Goal: Use online tool/utility: Use online tool/utility

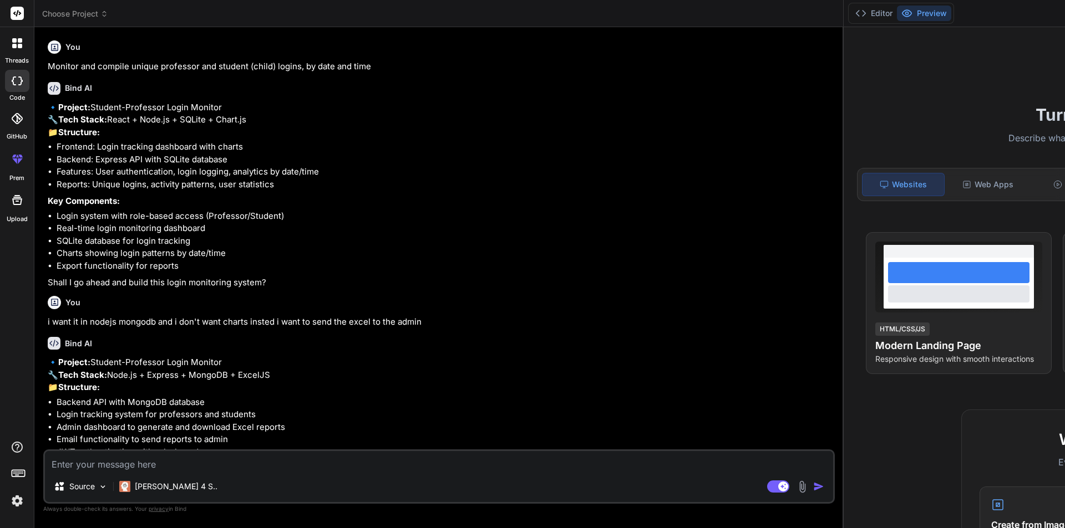
scroll to position [11, 0]
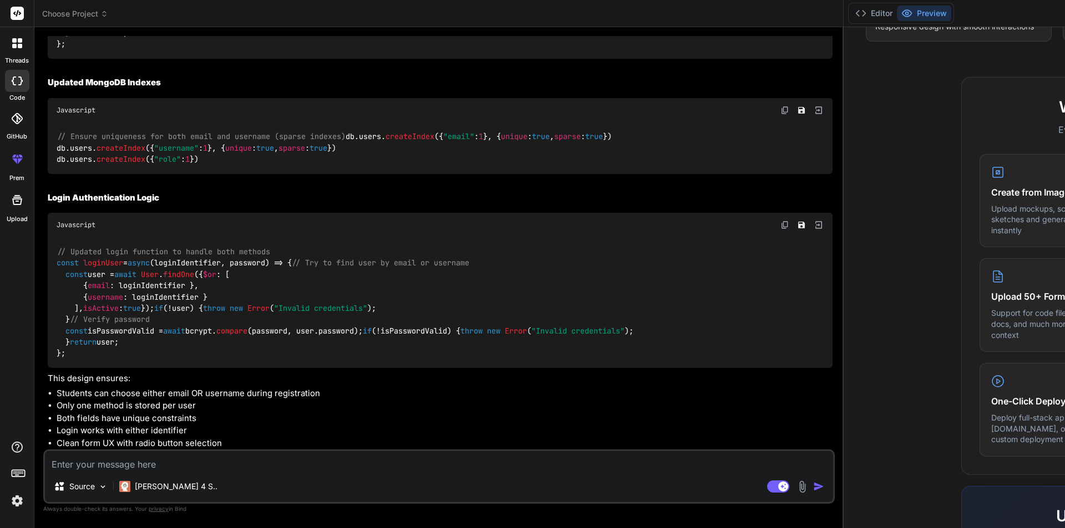
click at [129, 464] on textarea at bounding box center [439, 461] width 788 height 20
paste textarea "if (formData.loginMethod === "email") { console.log("OIOIOOIOIOIOIO : "); if (!…"
type textarea "if (formData.loginMethod === "email") { console.log("OIOIOOIOIOIOIO : "); if (!…"
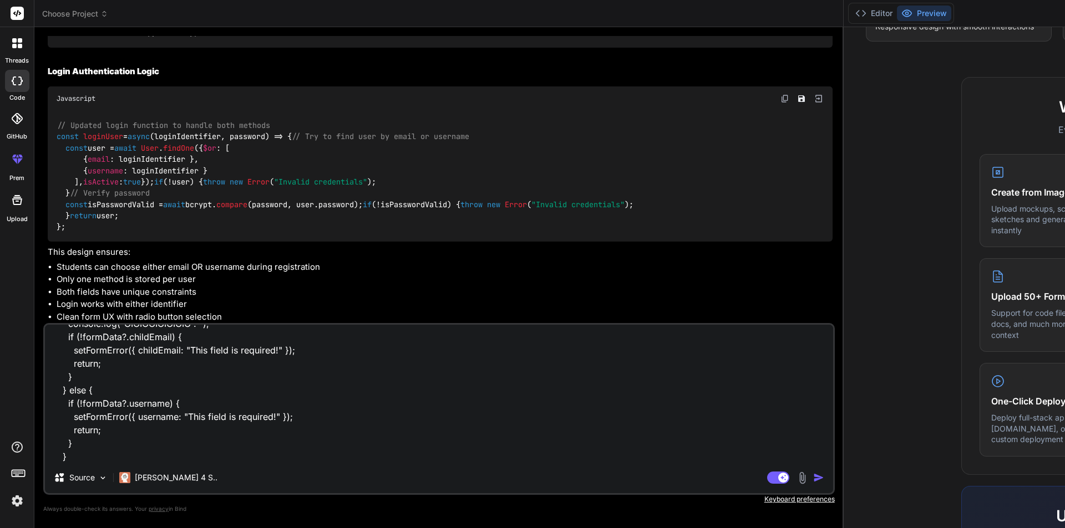
type textarea "x"
type textarea "if (formData.loginMethod === "email") { console.log("OIOIOOIOIOIOIO : "); if (!…"
type textarea "x"
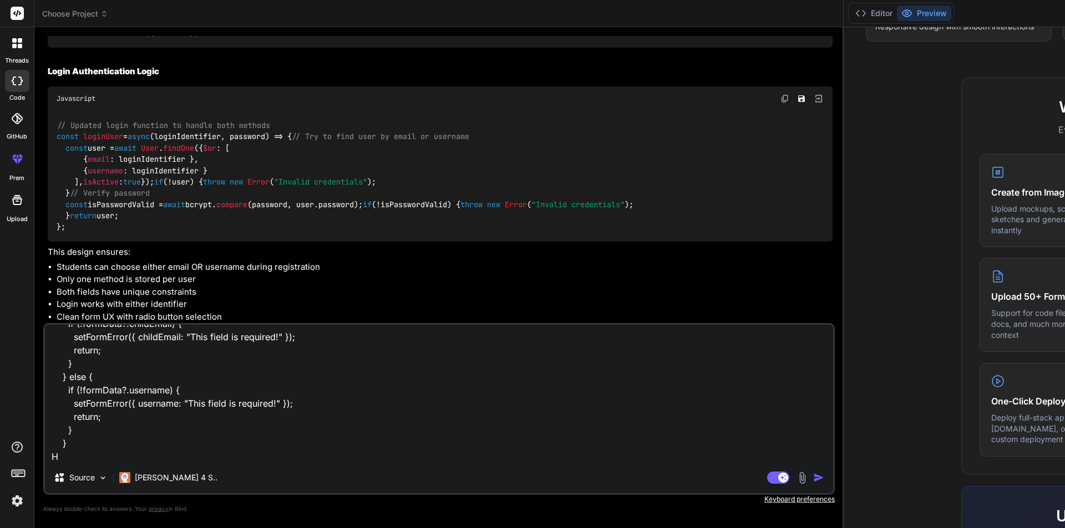
type textarea "if (formData.loginMethod === "email") { console.log("OIOIOOIOIOIOIO : "); if (!…"
type textarea "x"
type textarea "if (formData.loginMethod === "email") { console.log("OIOIOOIOIOIOIO : "); if (!…"
type textarea "x"
type textarea "if (formData.loginMethod === "email") { console.log("OIOIOOIOIOIOIO : "); if (!…"
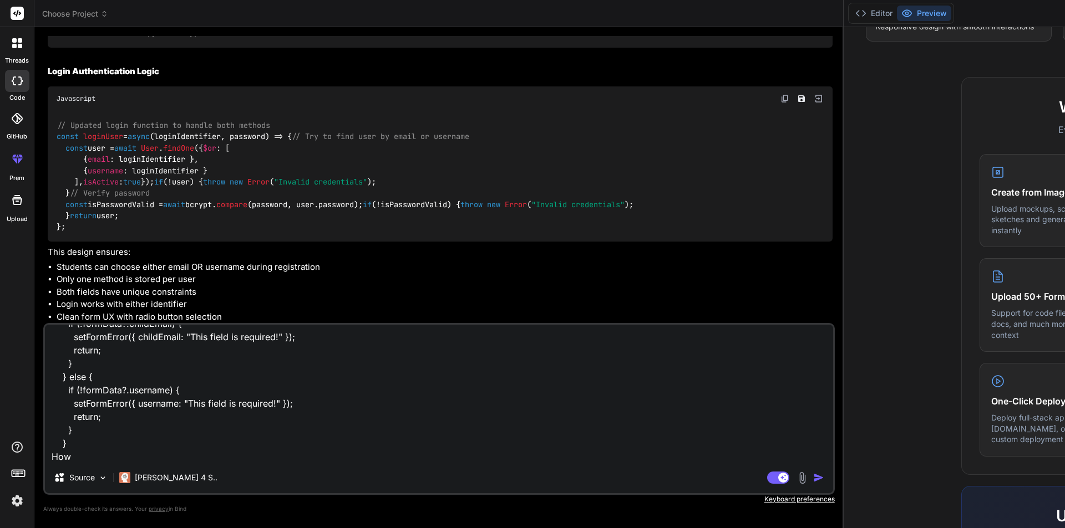
type textarea "x"
type textarea "if (formData.loginMethod === "email") { console.log("OIOIOOIOIOIOIO : "); if (!…"
type textarea "x"
type textarea "if (formData.loginMethod === "email") { console.log("OIOIOOIOIOIOIO : "); if (!…"
type textarea "x"
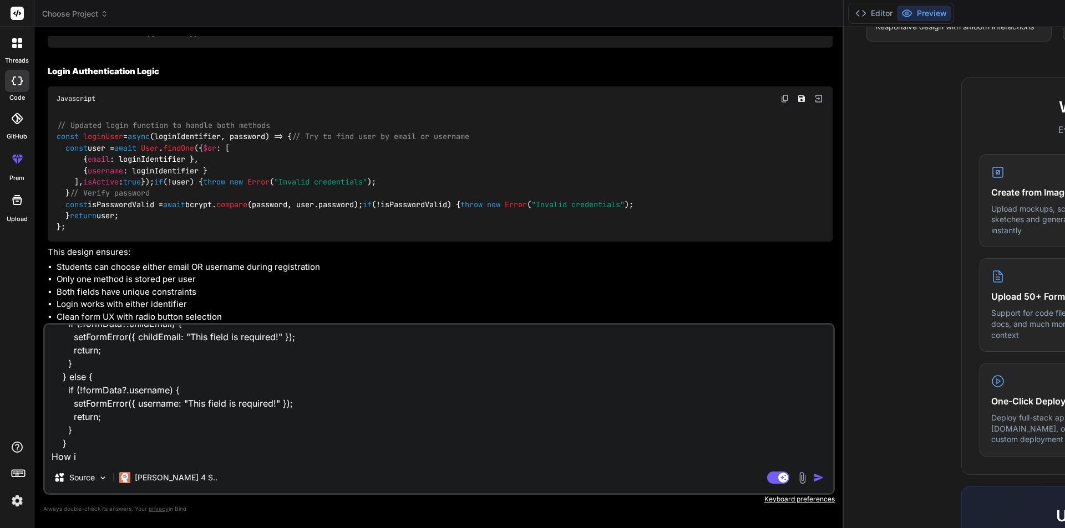
type textarea "if (formData.loginMethod === "email") { console.log("OIOIOOIOIOIOIO : "); if (!…"
type textarea "x"
type textarea "if (formData.loginMethod === "email") { console.log("OIOIOOIOIOIOIO : "); if (!…"
type textarea "x"
type textarea "if (formData.loginMethod === "email") { console.log("OIOIOOIOIOIOIO : "); if (!…"
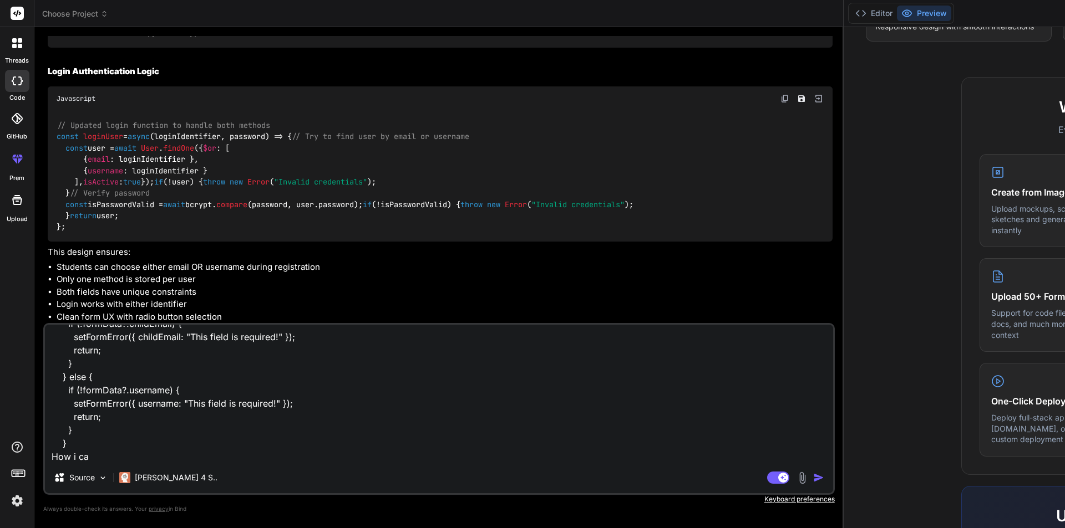
type textarea "x"
type textarea "if (formData.loginMethod === "email") { console.log("OIOIOOIOIOIOIO : "); if (!…"
type textarea "x"
type textarea "if (formData.loginMethod === "email") { console.log("OIOIOOIOIOIOIO : "); if (!…"
type textarea "x"
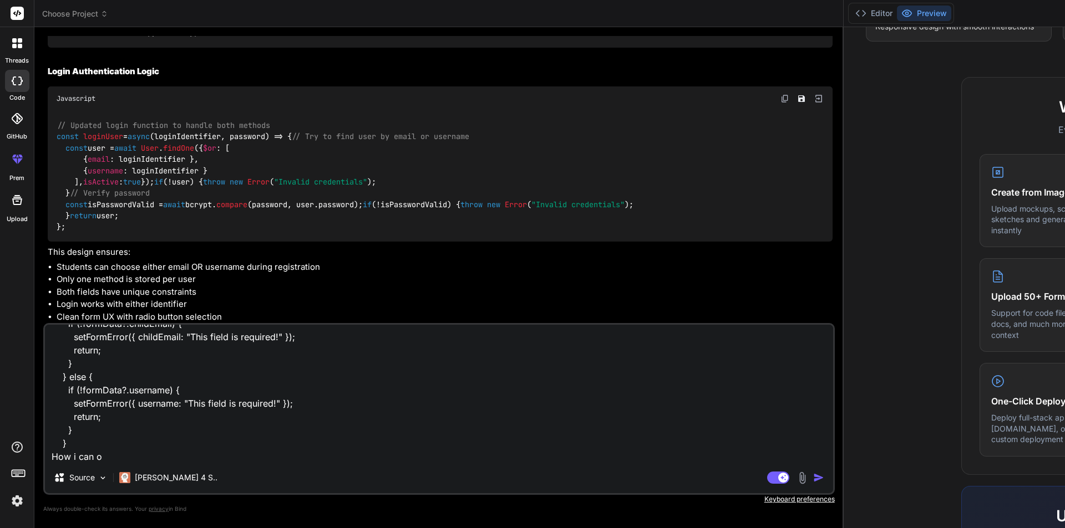
type textarea "if (formData.loginMethod === "email") { console.log("OIOIOOIOIOIOIO : "); if (!…"
type textarea "x"
type textarea "if (formData.loginMethod === "email") { console.log("OIOIOOIOIOIOIO : "); if (!…"
type textarea "x"
type textarea "if (formData.loginMethod === "email") { console.log("OIOIOOIOIOIOIO : "); if (!…"
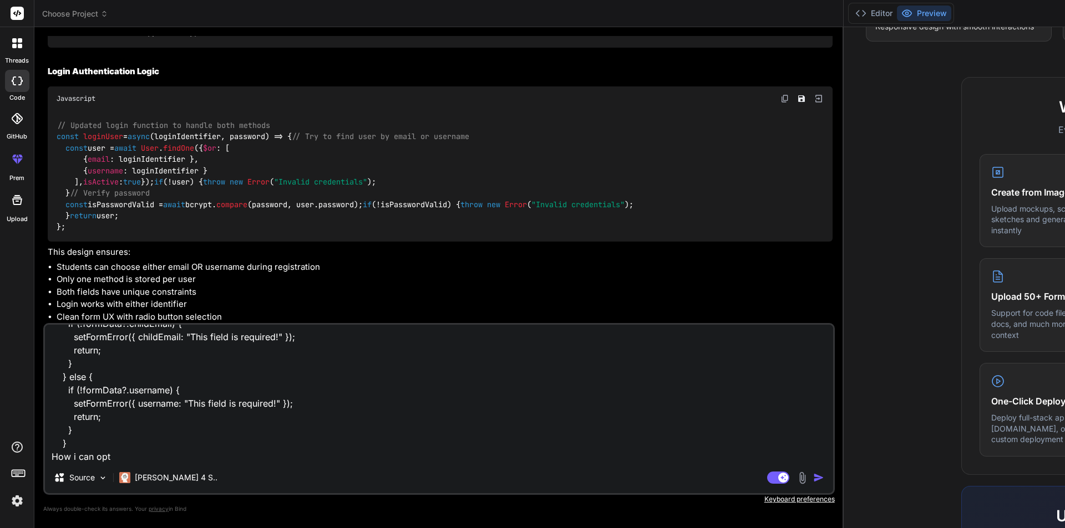
type textarea "x"
type textarea "if (formData.loginMethod === "email") { console.log("OIOIOOIOIOIOIO : "); if (!…"
type textarea "x"
type textarea "if (formData.loginMethod === "email") { console.log("OIOIOOIOIOIOIO : "); if (!…"
type textarea "x"
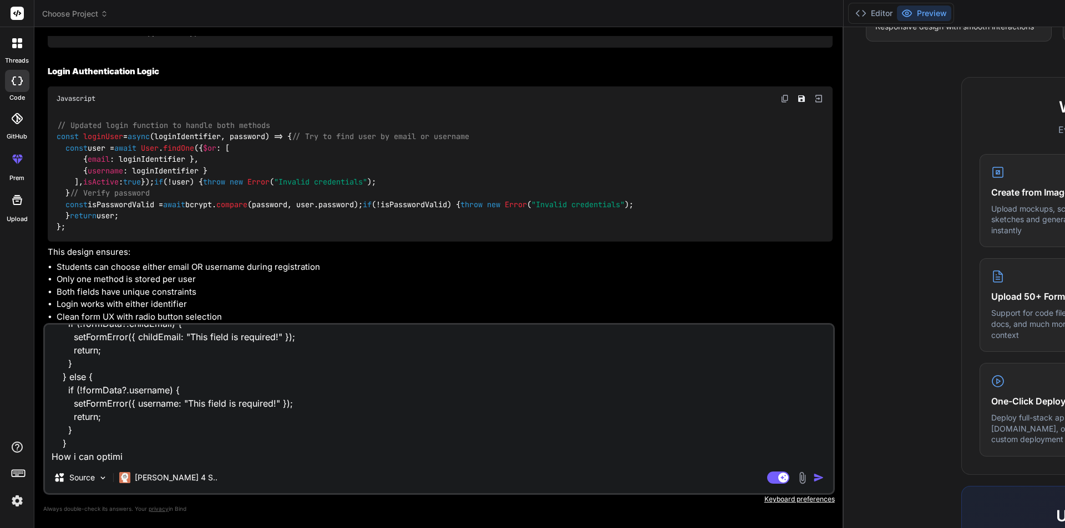
type textarea "if (formData.loginMethod === "email") { console.log("OIOIOOIOIOIOIO : "); if (!…"
type textarea "x"
type textarea "if (formData.loginMethod === "email") { console.log("OIOIOOIOIOIOIO : "); if (!…"
type textarea "x"
type textarea "if (formData.loginMethod === "email") { console.log("OIOIOOIOIOIOIO : "); if (!…"
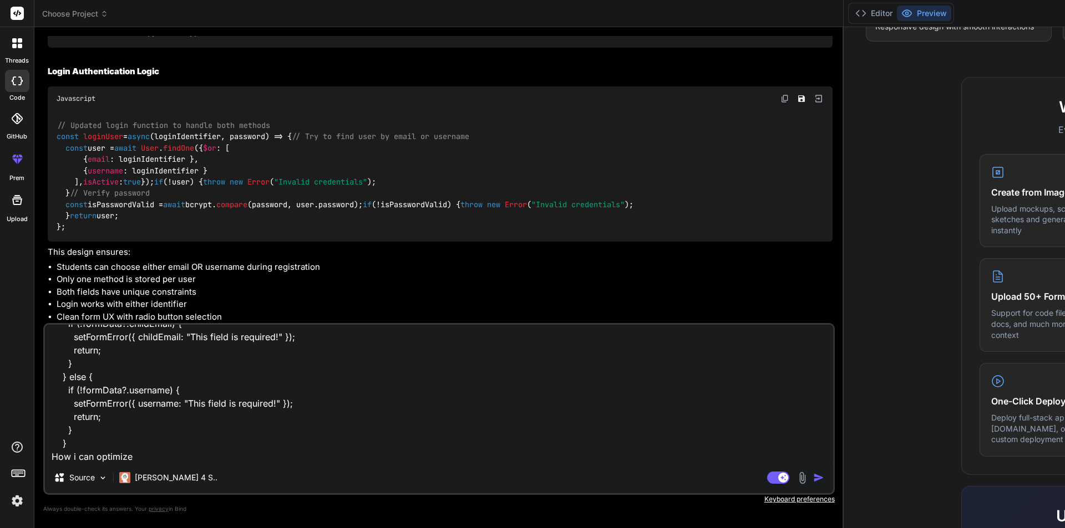
type textarea "x"
type textarea "if (formData.loginMethod === "email") { console.log("OIOIOOIOIOIOIO : "); if (!…"
type textarea "x"
type textarea "if (formData.loginMethod === "email") { console.log("OIOIOOIOIOIOIO : "); if (!…"
type textarea "x"
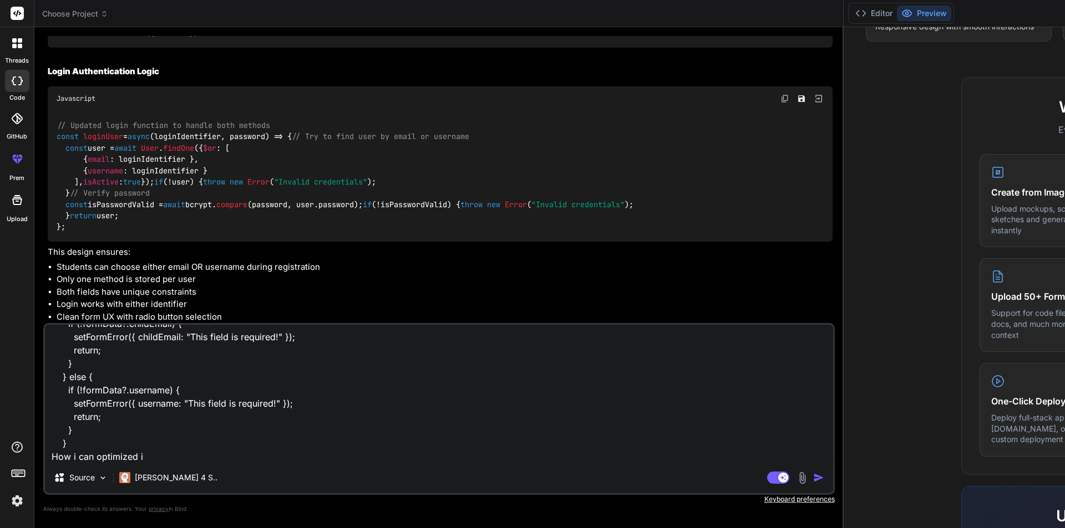
type textarea "if (formData.loginMethod === "email") { console.log("OIOIOOIOIOIOIO : "); if (!…"
type textarea "x"
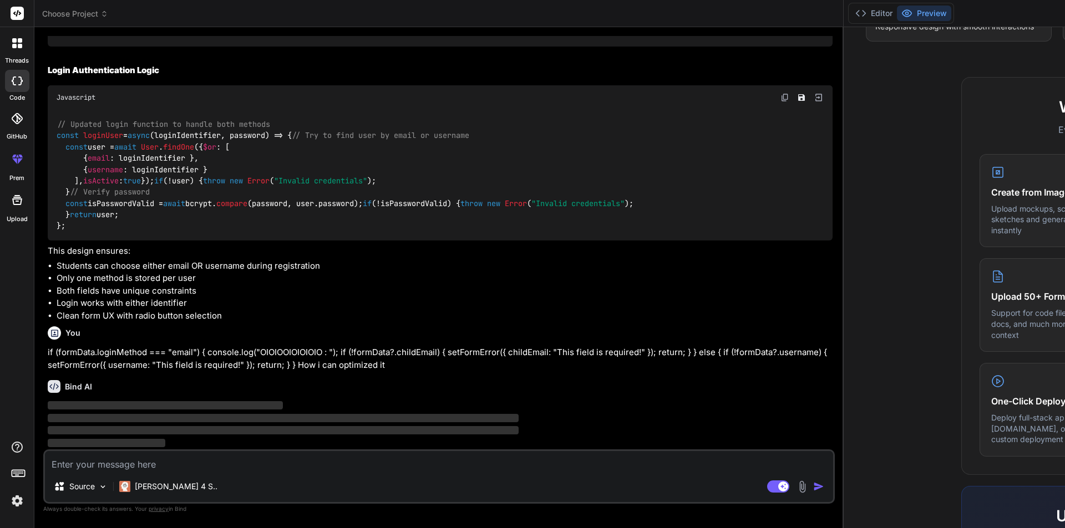
scroll to position [5565, 0]
click at [20, 496] on img at bounding box center [17, 501] width 19 height 19
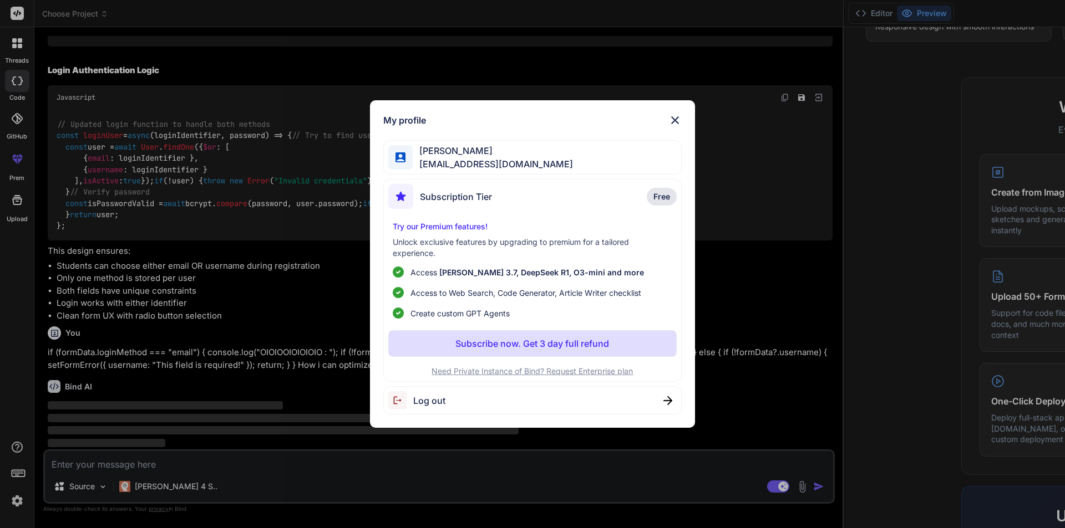
click at [673, 119] on img at bounding box center [674, 120] width 13 height 13
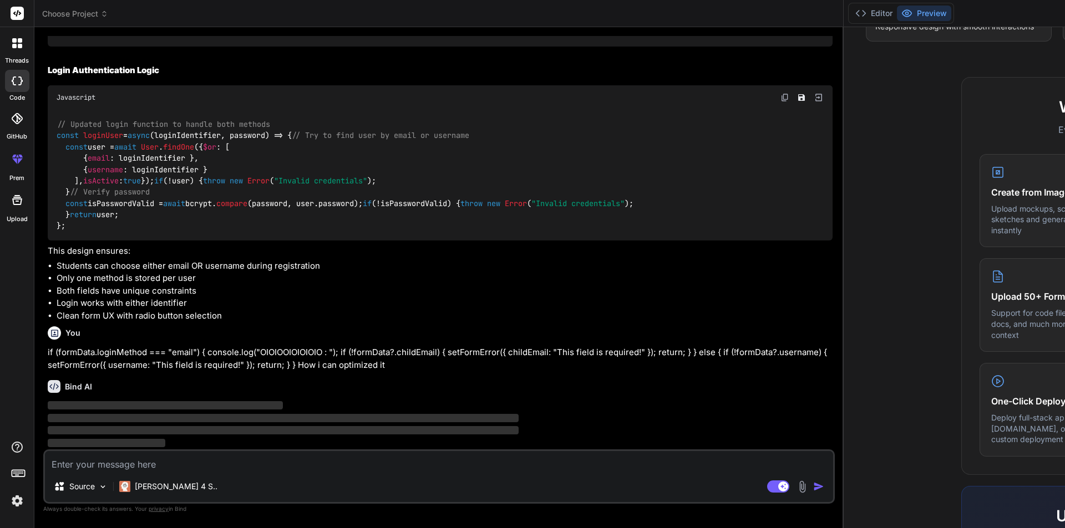
click at [349, 310] on li "Clean form UX with radio button selection" at bounding box center [445, 316] width 776 height 13
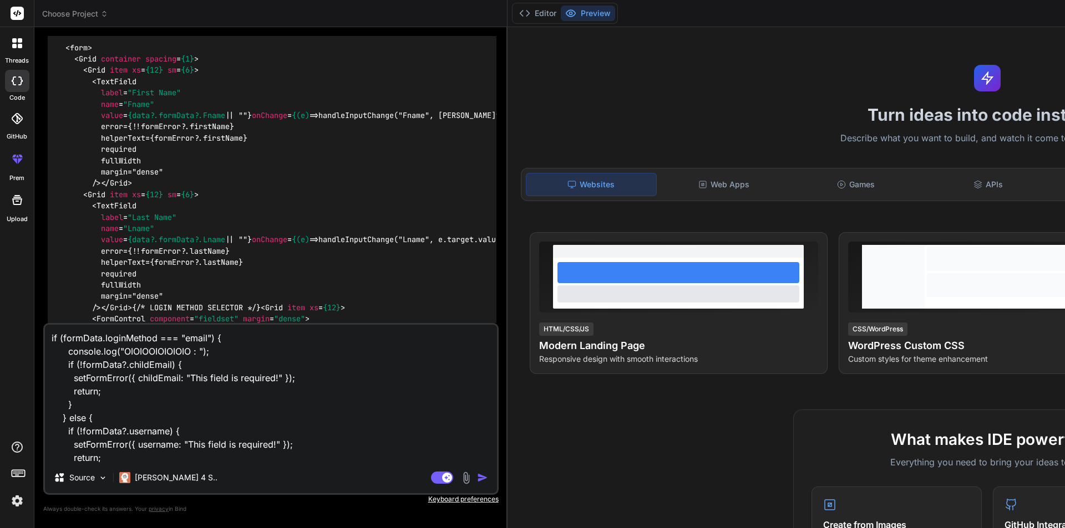
scroll to position [2423, 0]
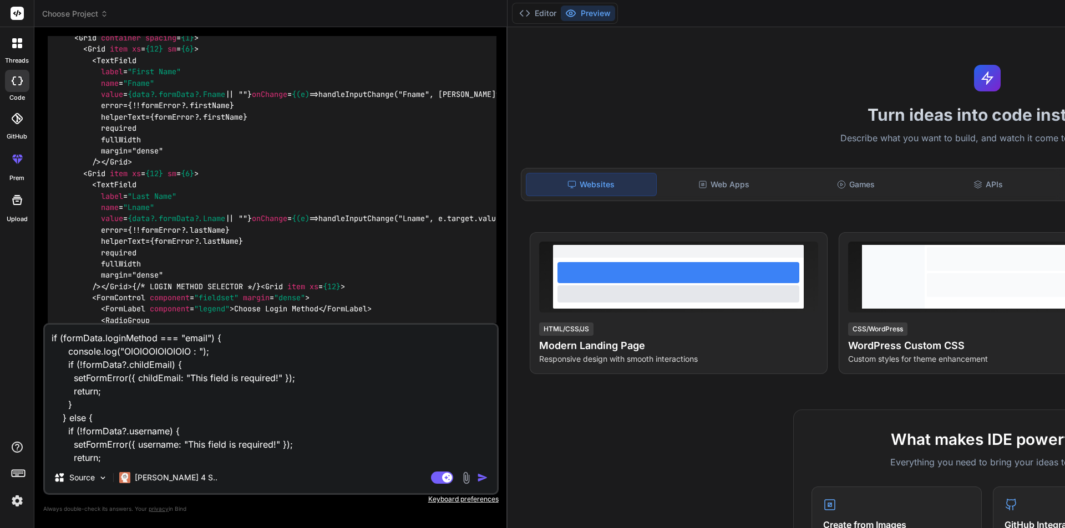
click at [477, 476] on img "button" at bounding box center [482, 477] width 11 height 11
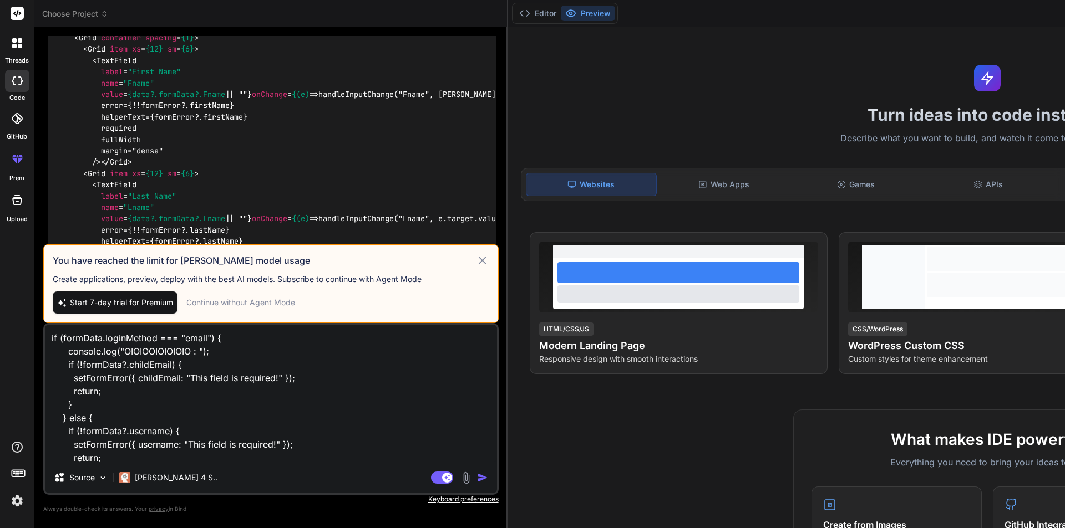
click at [225, 304] on div "Continue without Agent Mode" at bounding box center [240, 302] width 109 height 11
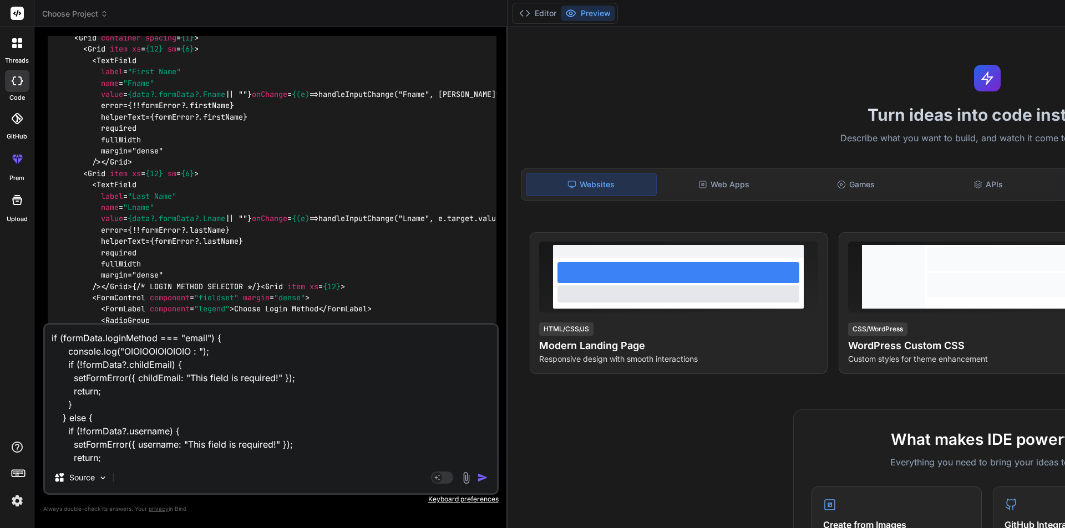
click at [477, 480] on img "button" at bounding box center [482, 477] width 11 height 11
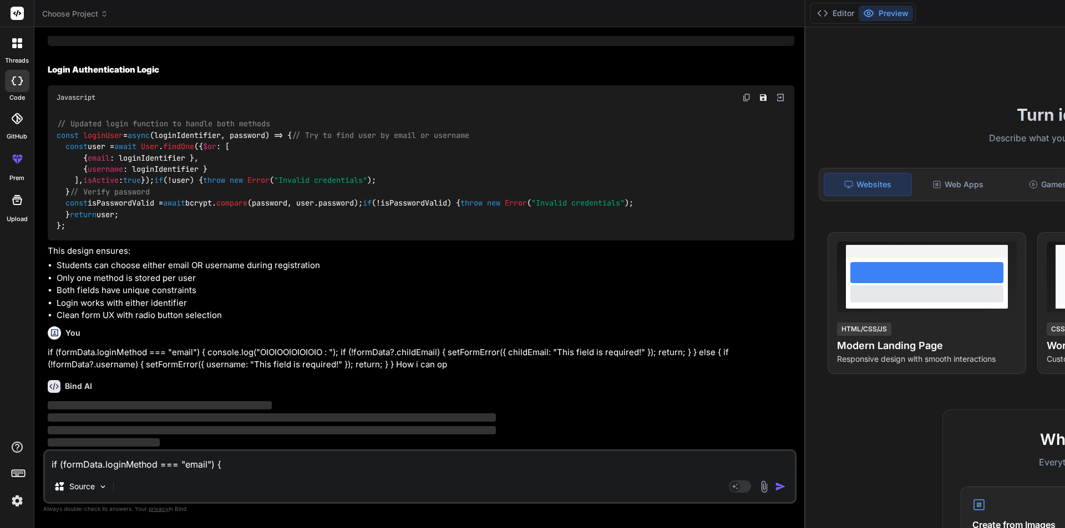
scroll to position [5565, 0]
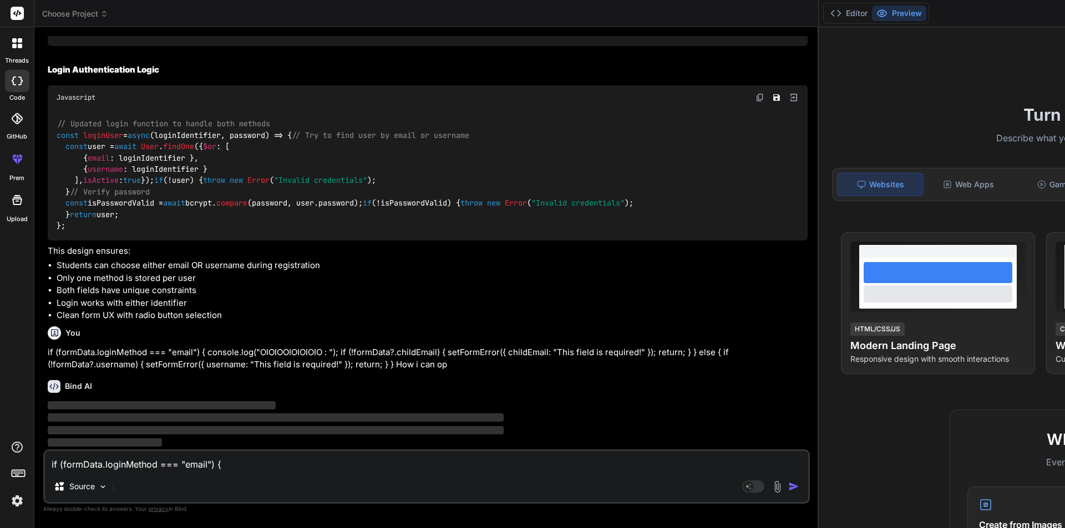
drag, startPoint x: 374, startPoint y: 282, endPoint x: 583, endPoint y: 286, distance: 208.5
click at [583, 286] on div "Bind AI Web Search Created with Pixso. Code Generator You Monitor and compile u…" at bounding box center [426, 277] width 784 height 501
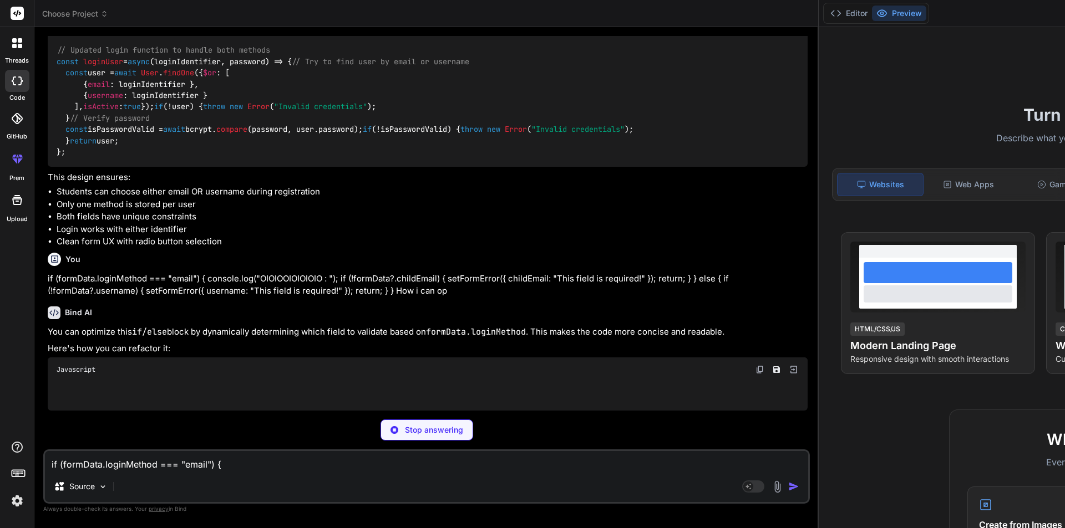
scroll to position [5586, 0]
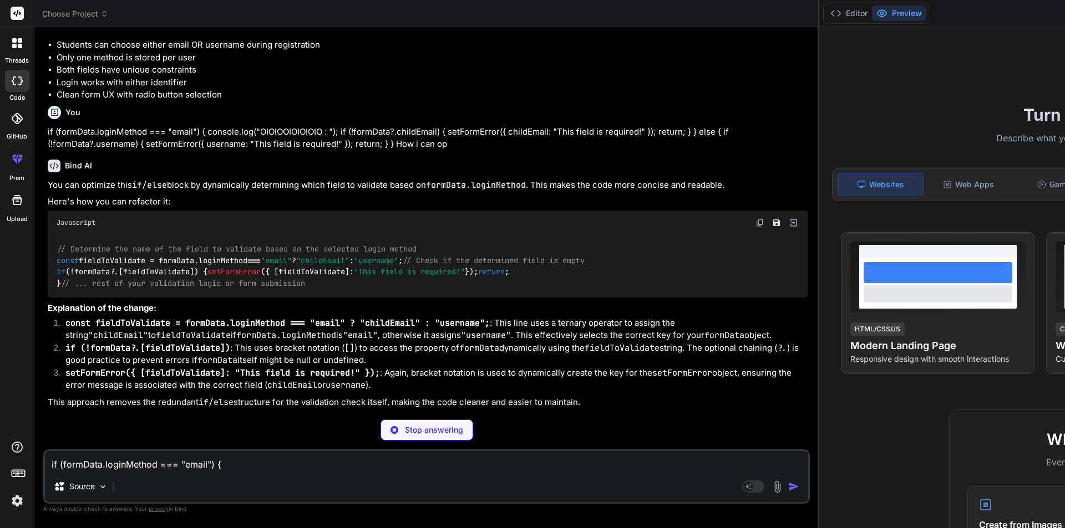
type textarea "x"
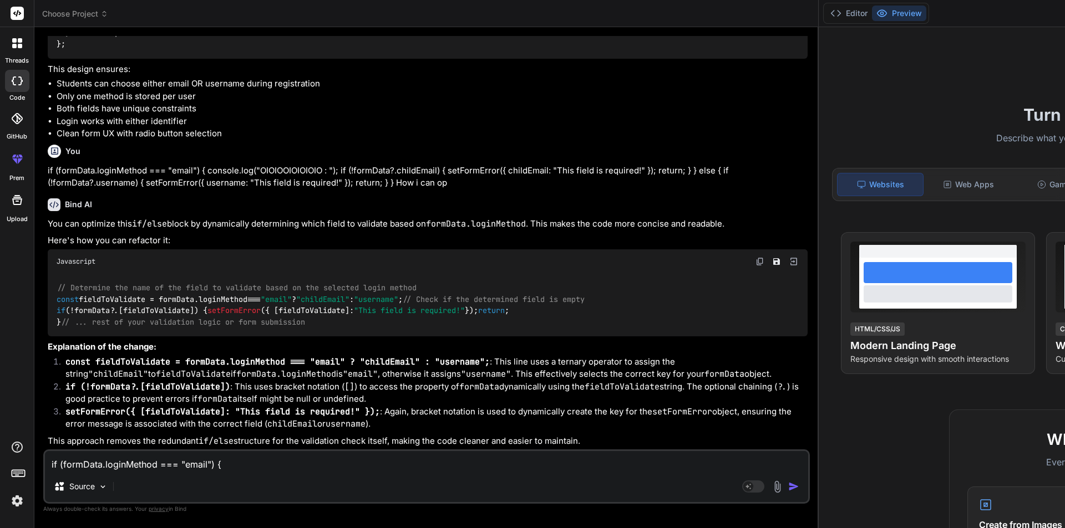
scroll to position [5865, 0]
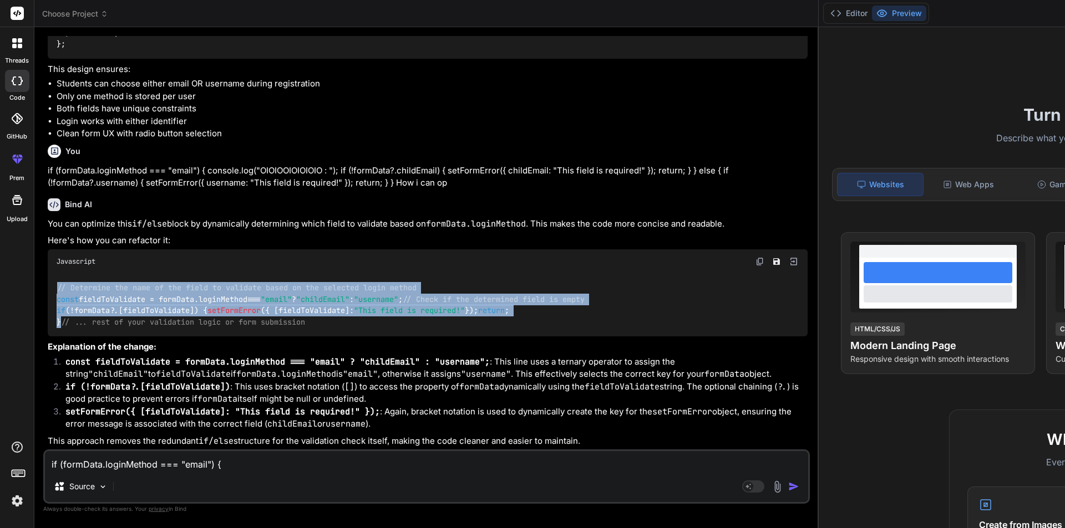
drag, startPoint x: 87, startPoint y: 262, endPoint x: 53, endPoint y: 185, distance: 84.0
click at [53, 274] on div "// Determine the name of the field to validate based on the selected login meth…" at bounding box center [428, 305] width 760 height 63
copy code "// Determine the name of the field to validate based on the selected login meth…"
